Goal: Task Accomplishment & Management: Use online tool/utility

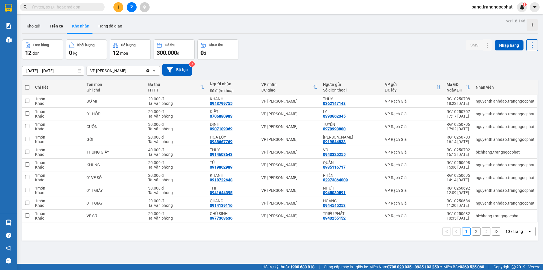
click at [494, 6] on span "bang.trangngocphat" at bounding box center [492, 6] width 50 height 7
click at [492, 20] on span "Đăng xuất" at bounding box center [494, 17] width 39 height 6
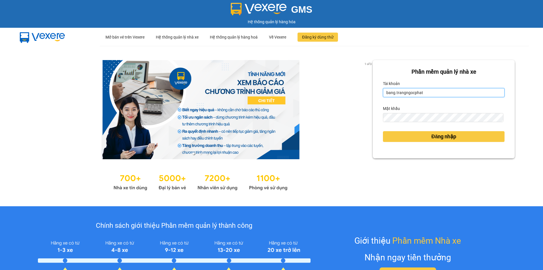
click at [427, 91] on input "bang.trangngocphat" at bounding box center [444, 92] width 122 height 9
type input "huynhnhu.trangngocphat"
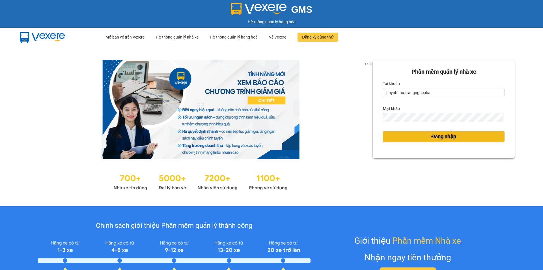
click at [424, 134] on button "Đăng nhập" at bounding box center [444, 136] width 122 height 11
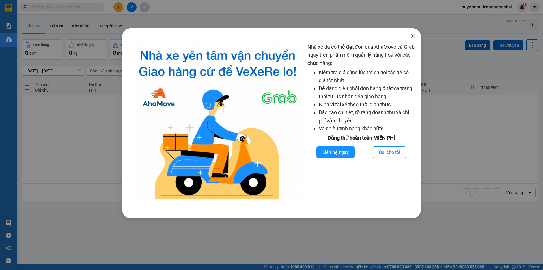
click at [415, 33] on span "Close" at bounding box center [413, 36] width 16 height 16
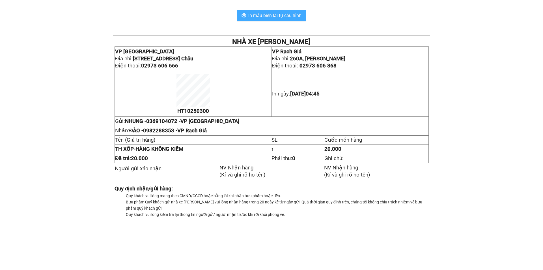
click at [291, 14] on span "In mẫu biên lai tự cấu hình" at bounding box center [274, 15] width 53 height 7
